Goal: Transaction & Acquisition: Purchase product/service

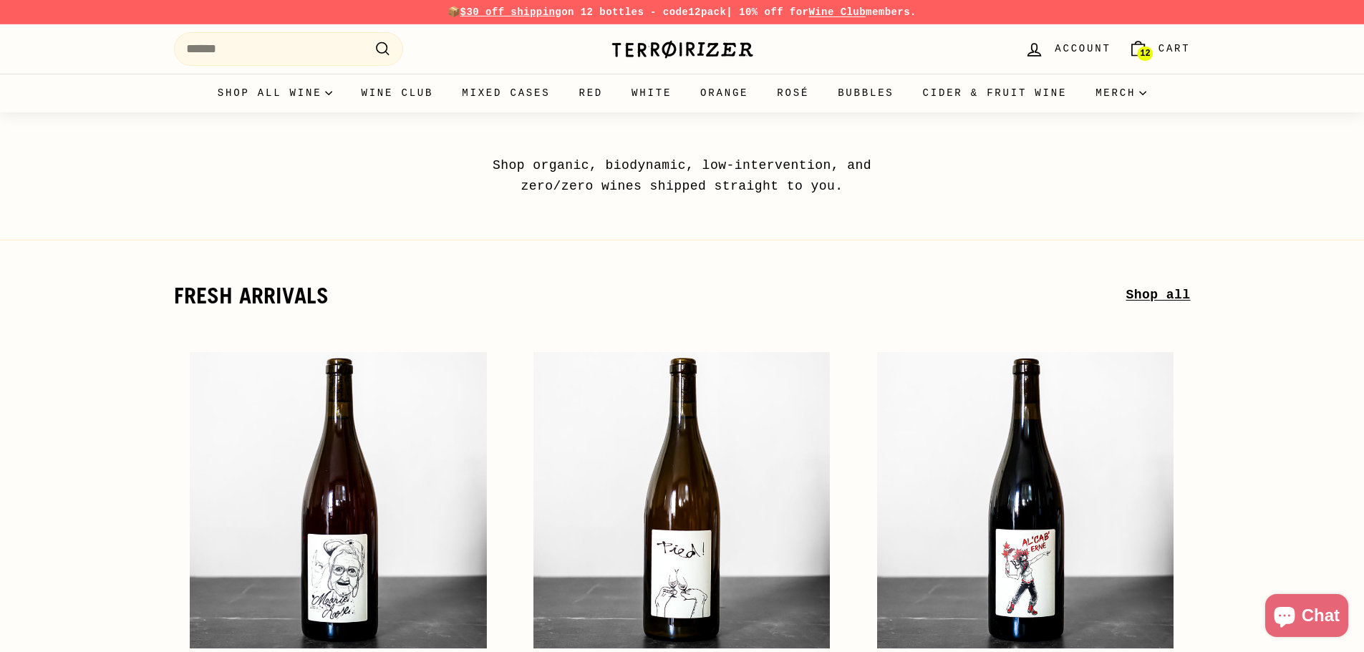
click at [1177, 292] on link "Shop all" at bounding box center [1158, 295] width 64 height 21
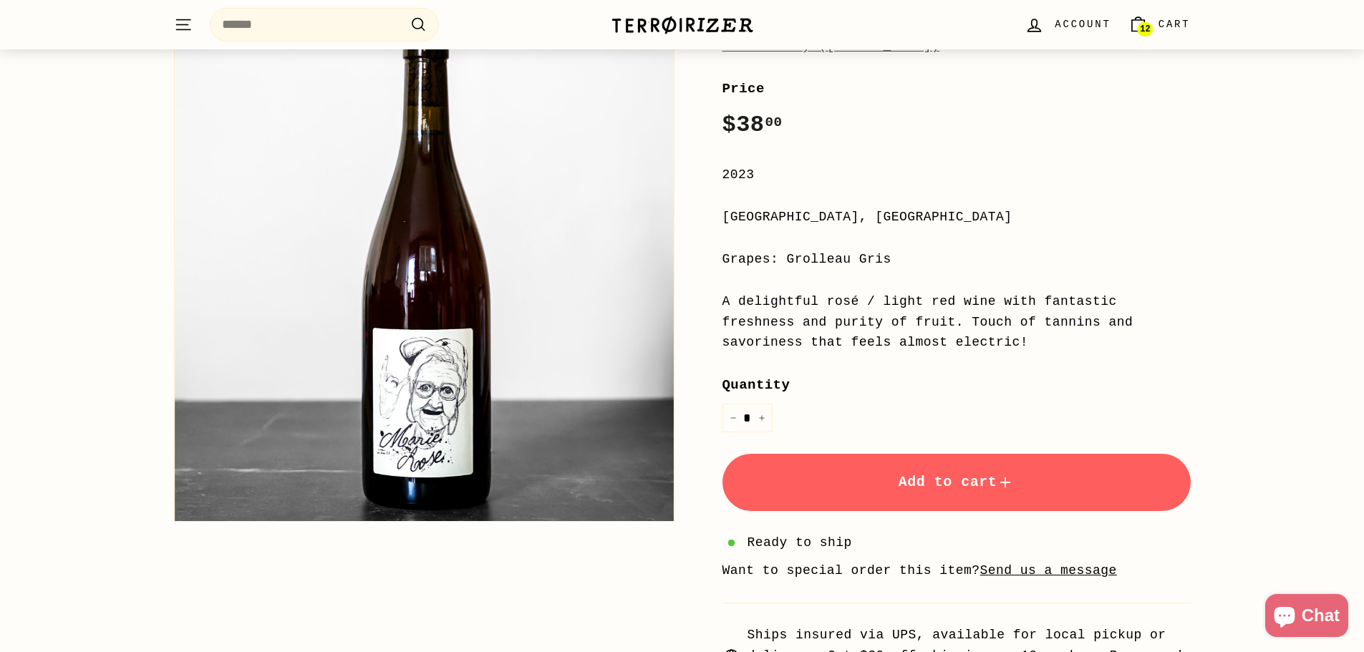
scroll to position [286, 0]
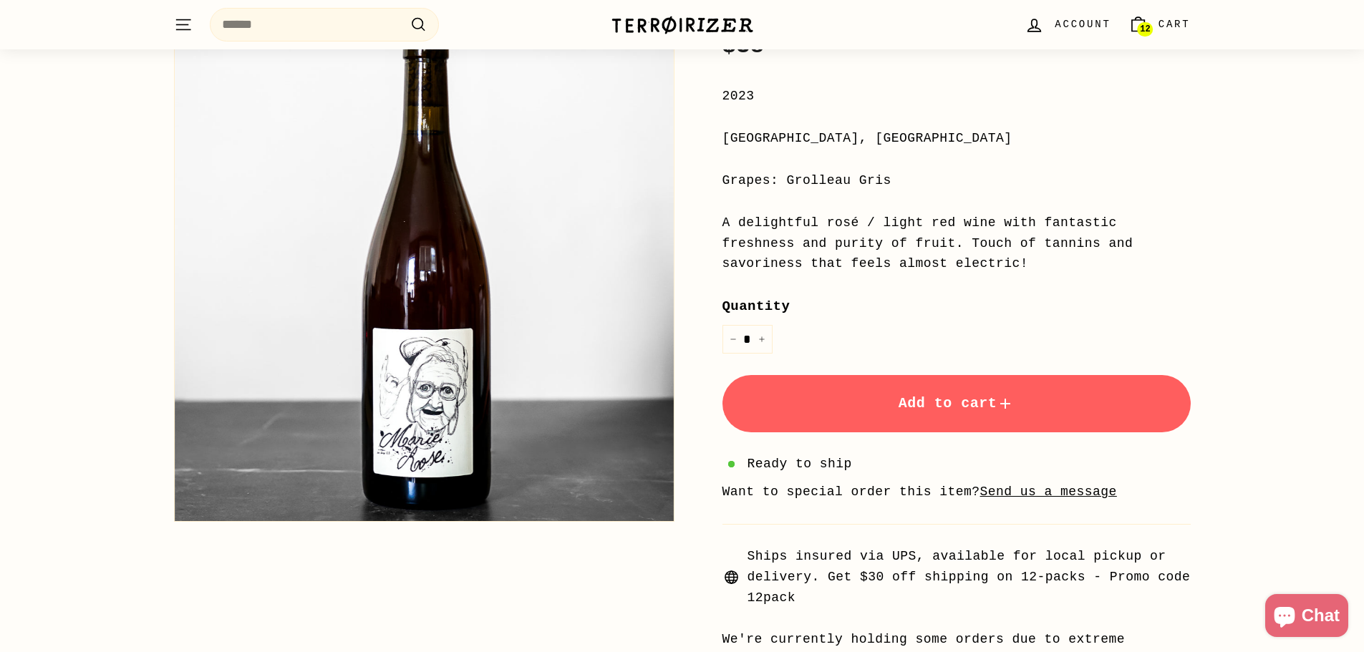
click at [899, 400] on span "Add to cart" at bounding box center [957, 403] width 116 height 16
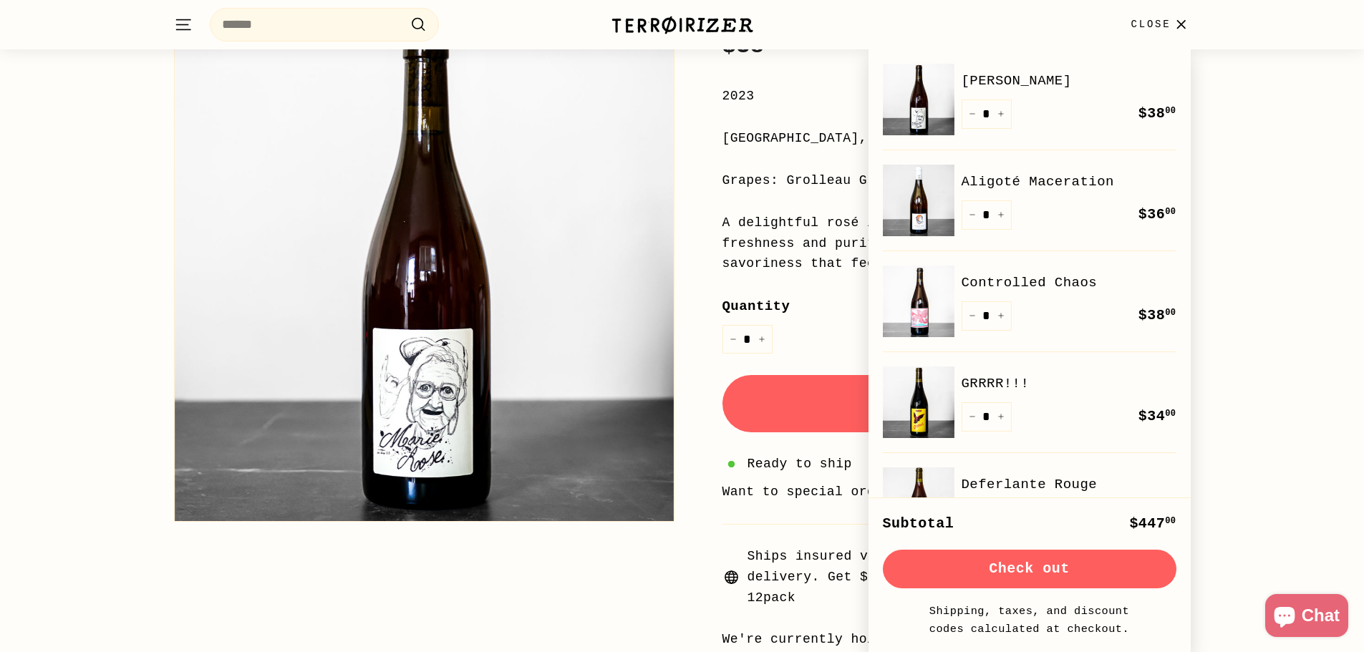
click at [1233, 119] on div "Home / Collections / All wine / Marie Rose Le Batossay (Baptiste Cousin) Home /…" at bounding box center [682, 259] width 1364 height 866
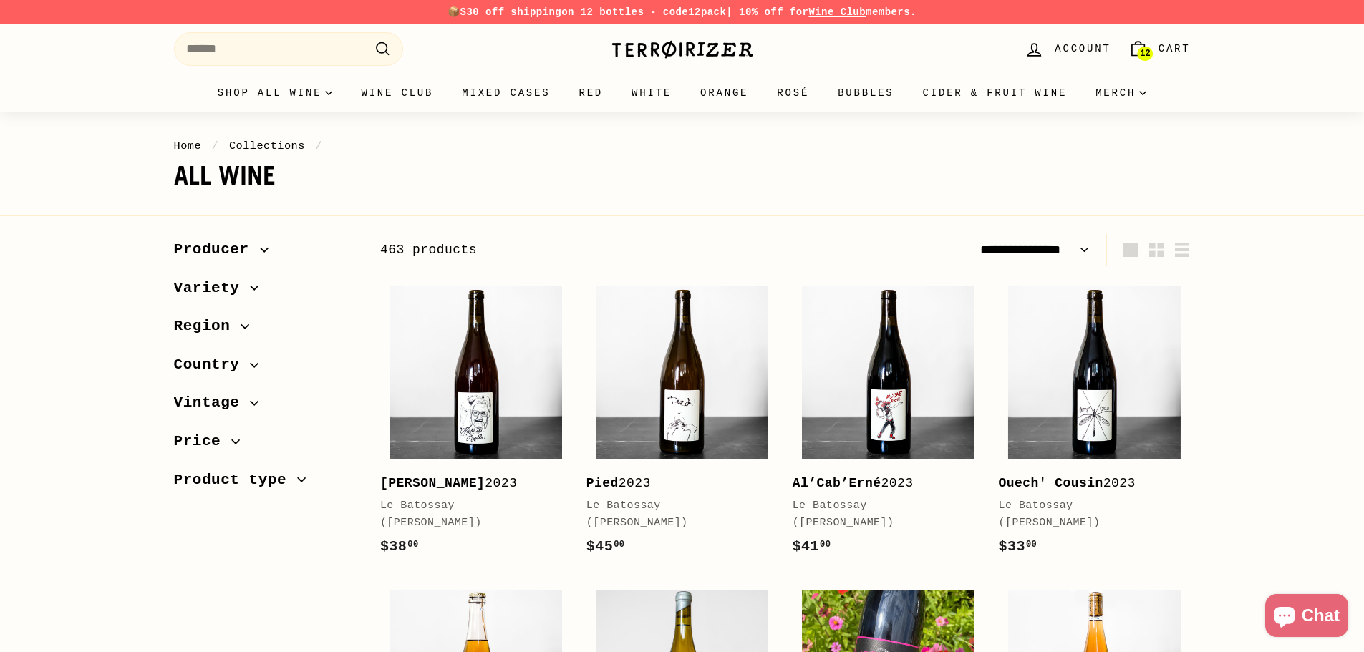
select select "**********"
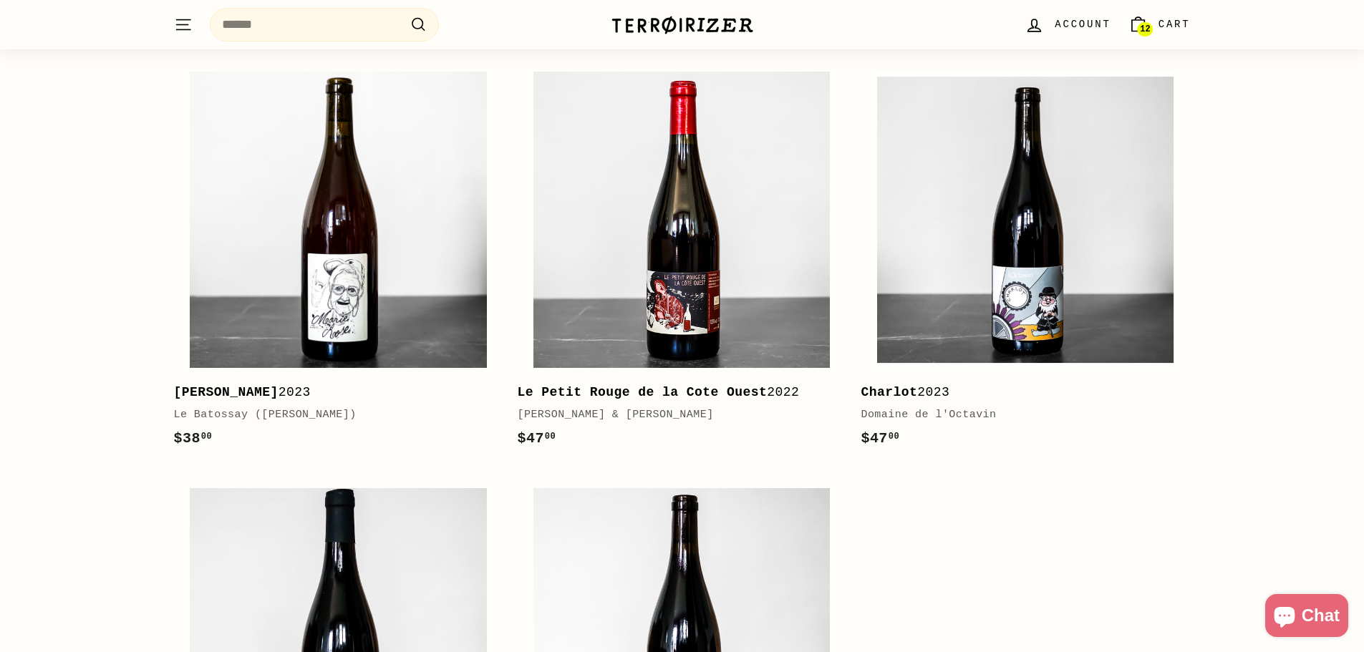
scroll to position [3437, 0]
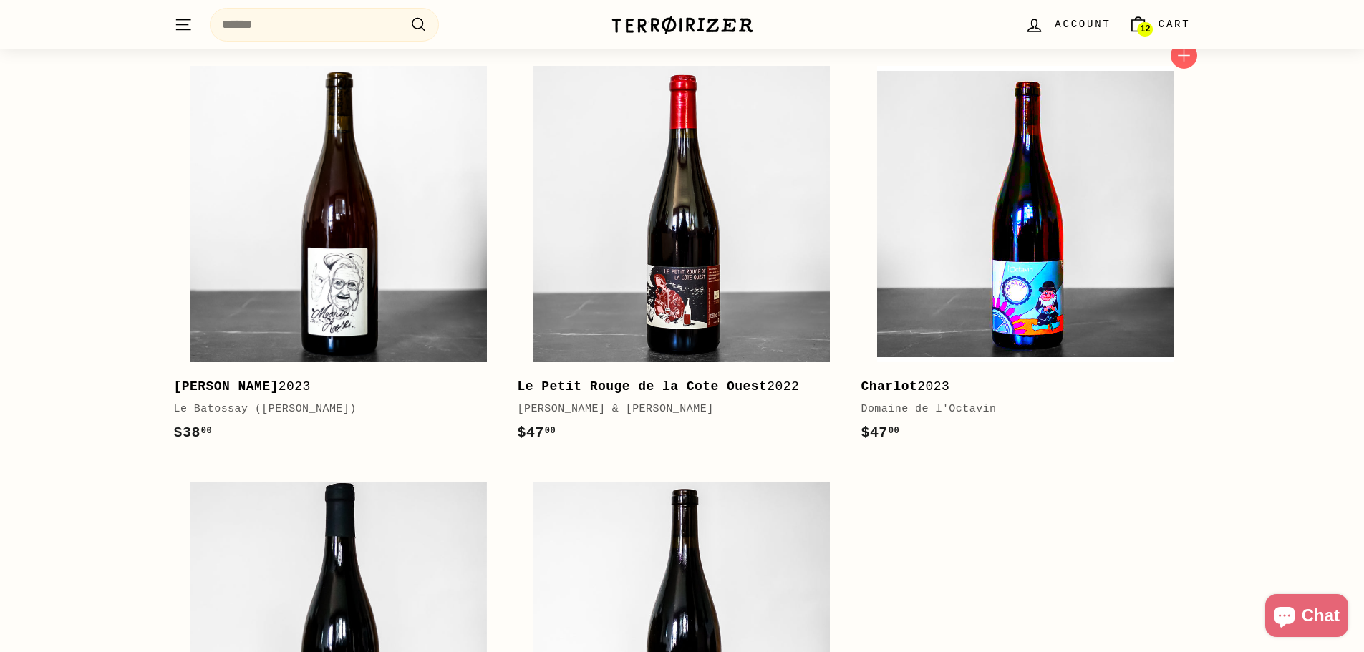
click at [1137, 275] on img at bounding box center [1025, 214] width 296 height 296
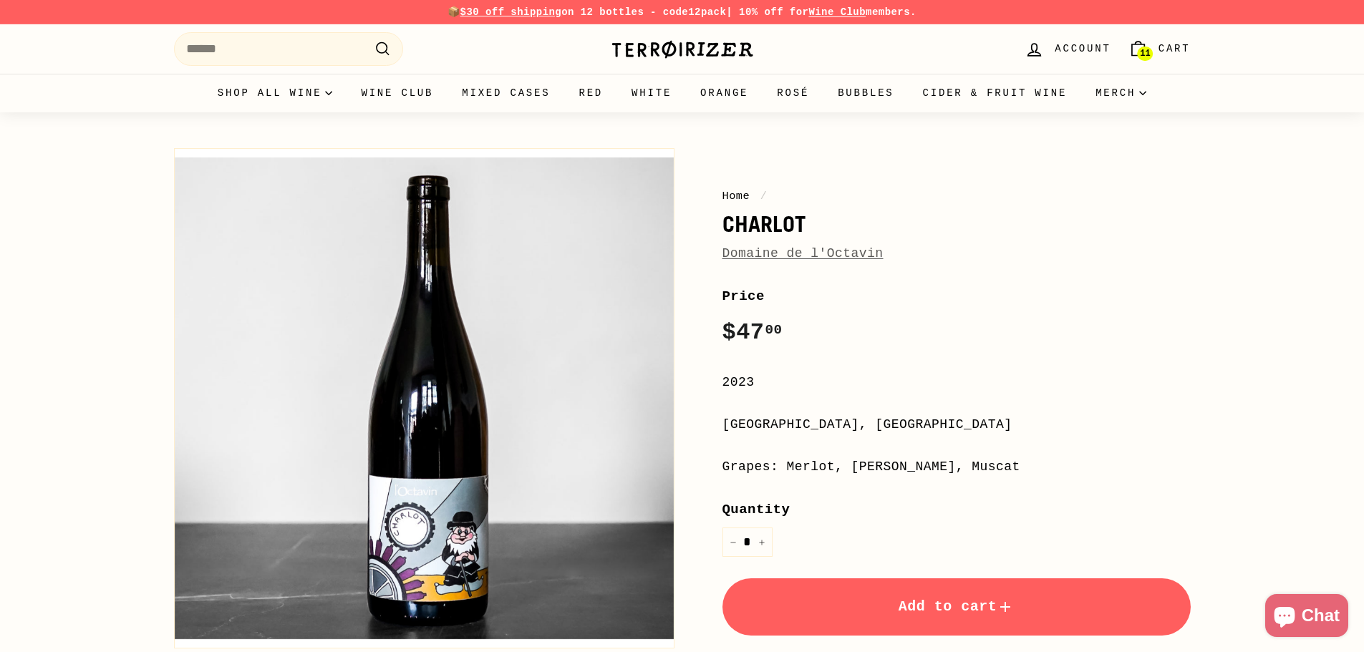
click at [802, 259] on link "Domaine de l'Octavin" at bounding box center [803, 253] width 161 height 14
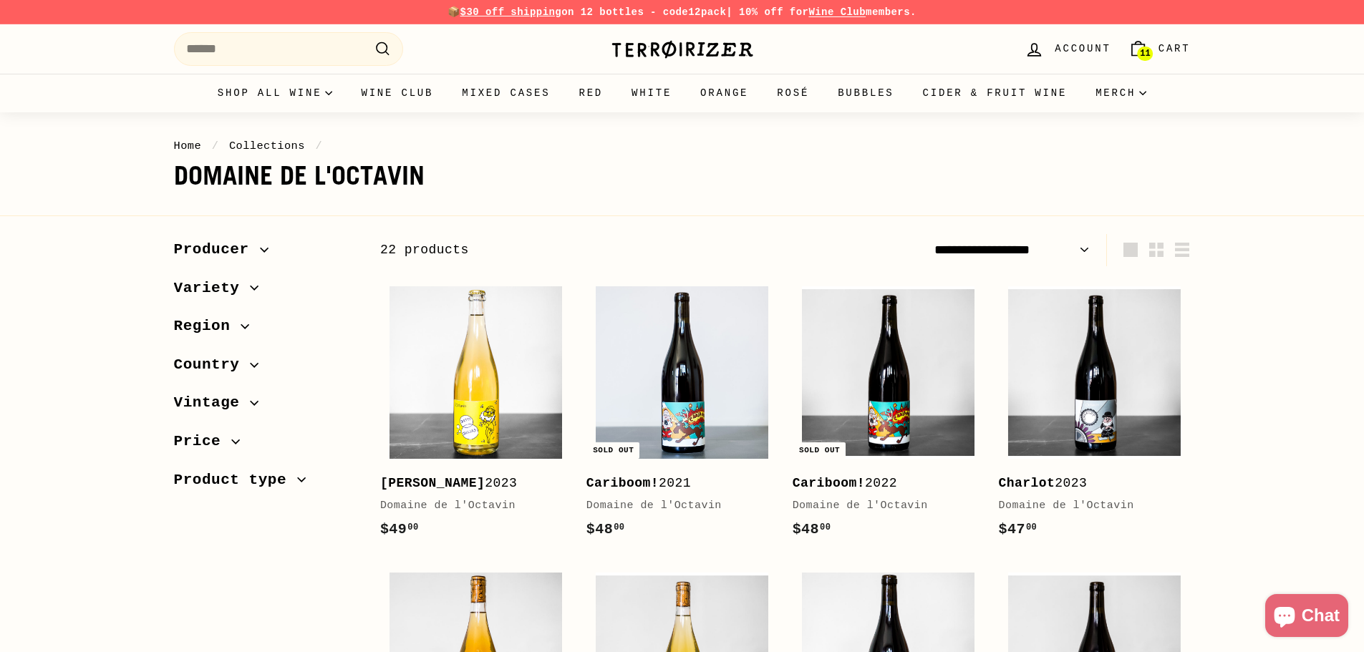
drag, startPoint x: 428, startPoint y: 173, endPoint x: 124, endPoint y: 172, distance: 304.3
click at [124, 172] on div "Home / Collections / Domaine de l'Octavin 22 products" at bounding box center [682, 151] width 1364 height 78
copy h1 "Domaine de l'Octavin"
